Goal: Task Accomplishment & Management: Use online tool/utility

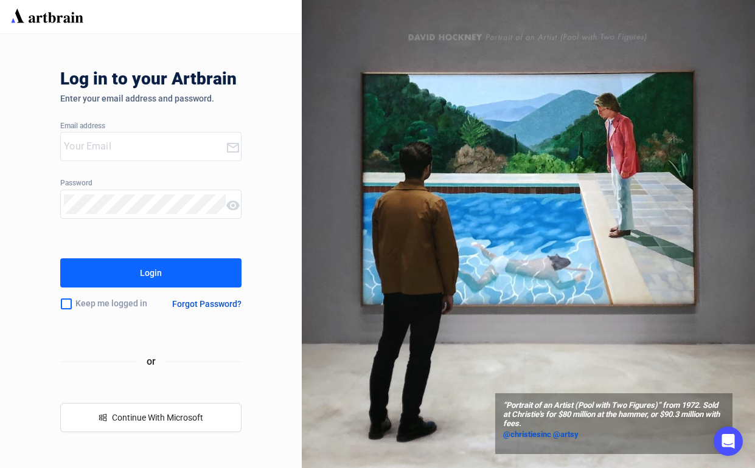
type input "[EMAIL_ADDRESS][DOMAIN_NAME]"
click at [202, 272] on button "Login" at bounding box center [150, 272] width 181 height 29
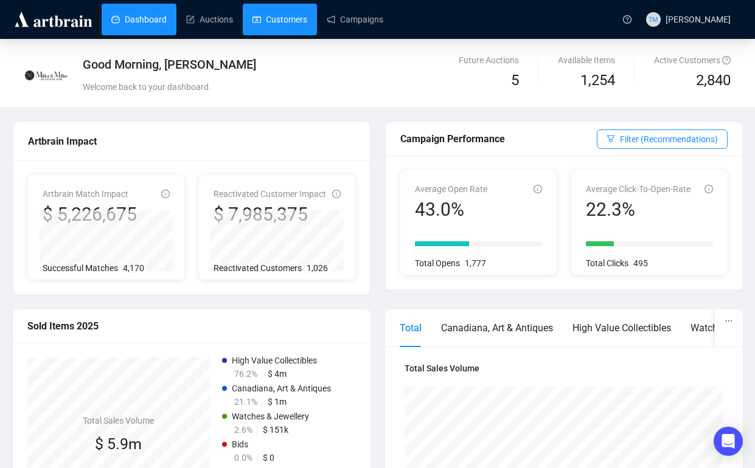
click at [285, 23] on link "Customers" at bounding box center [279, 20] width 55 height 32
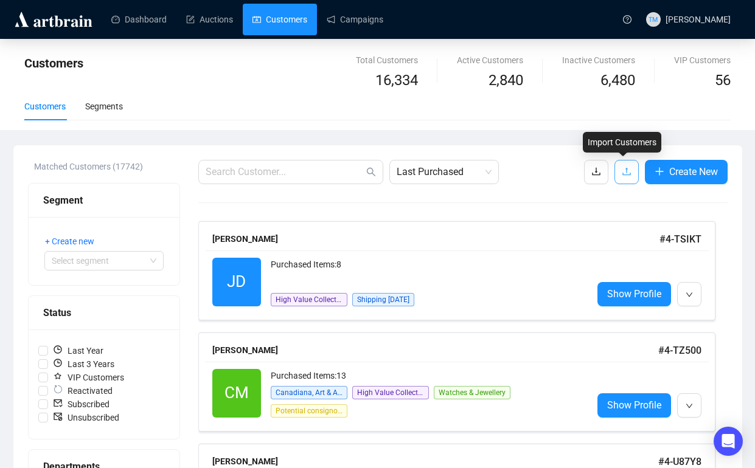
click at [626, 161] on button "button" at bounding box center [626, 172] width 24 height 24
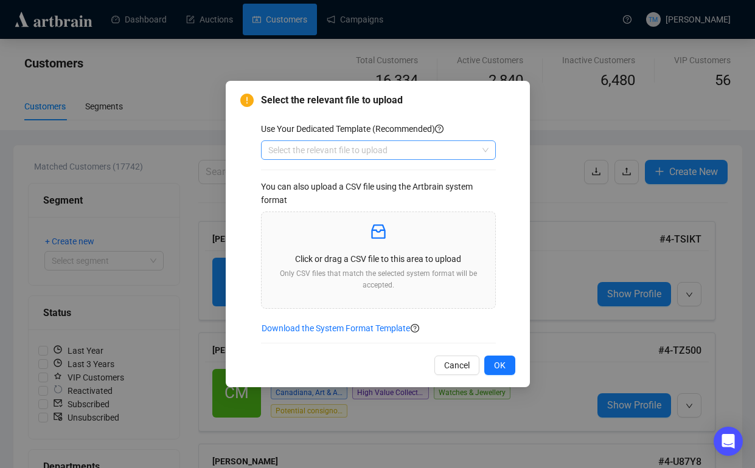
click at [490, 145] on div "Select the relevant file to upload" at bounding box center [378, 149] width 235 height 19
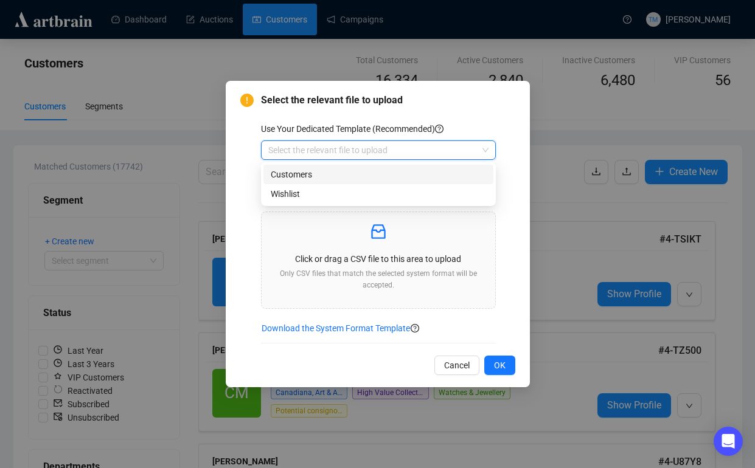
click at [320, 171] on div "Customers" at bounding box center [378, 174] width 215 height 13
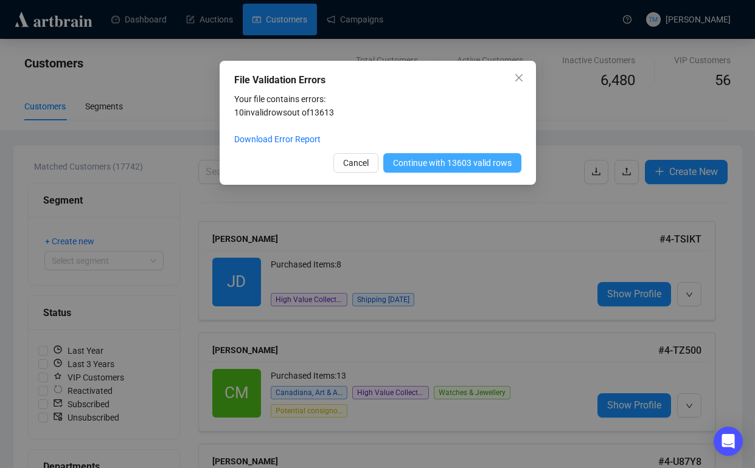
click at [463, 164] on span "Continue with 13603 valid rows" at bounding box center [452, 162] width 119 height 13
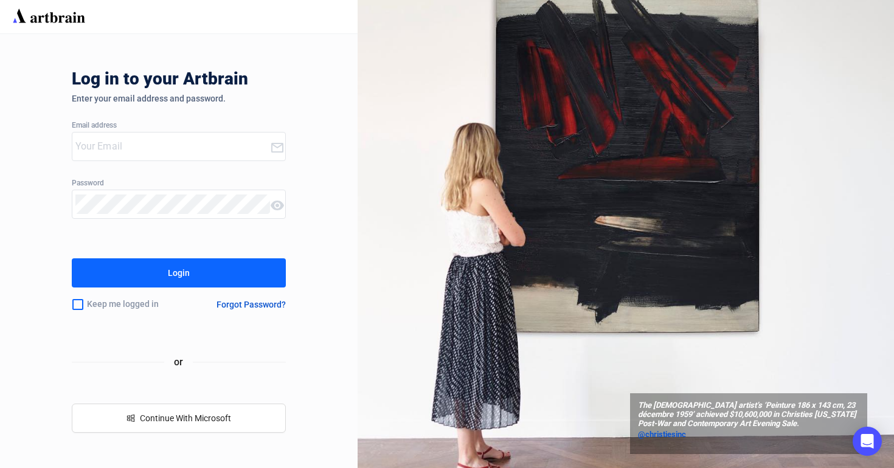
type input "[EMAIL_ADDRESS][DOMAIN_NAME]"
click at [224, 276] on button "Login" at bounding box center [179, 272] width 215 height 29
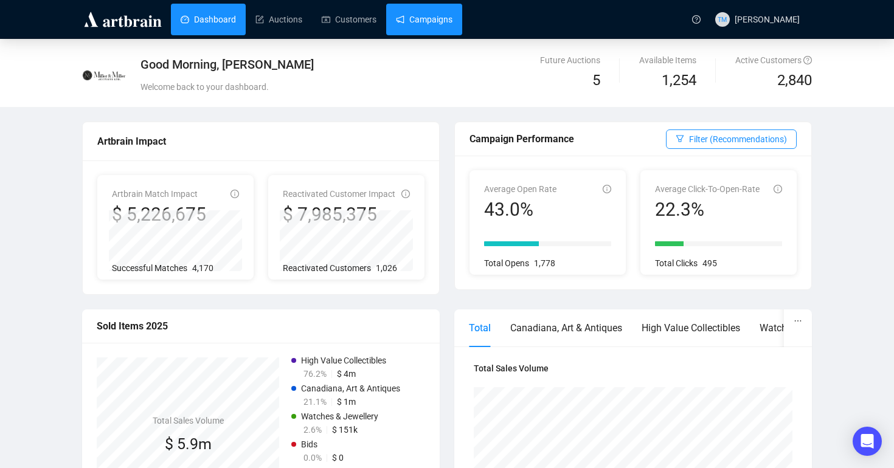
click at [420, 9] on link "Campaigns" at bounding box center [424, 20] width 57 height 32
